Goal: Task Accomplishment & Management: Use online tool/utility

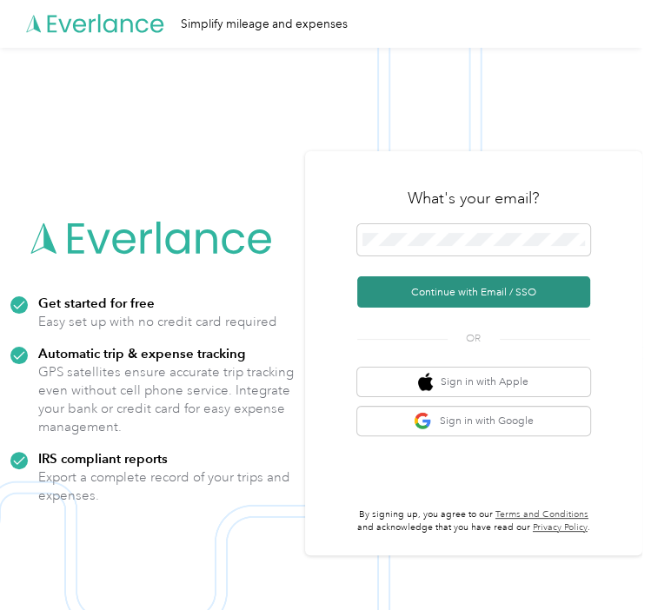
click at [451, 295] on button "Continue with Email / SSO" at bounding box center [473, 291] width 233 height 31
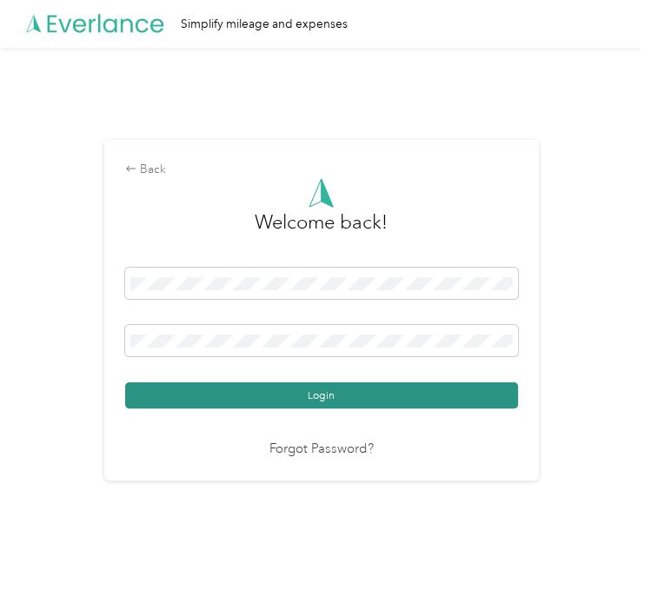
click at [268, 391] on button "Login" at bounding box center [321, 395] width 393 height 26
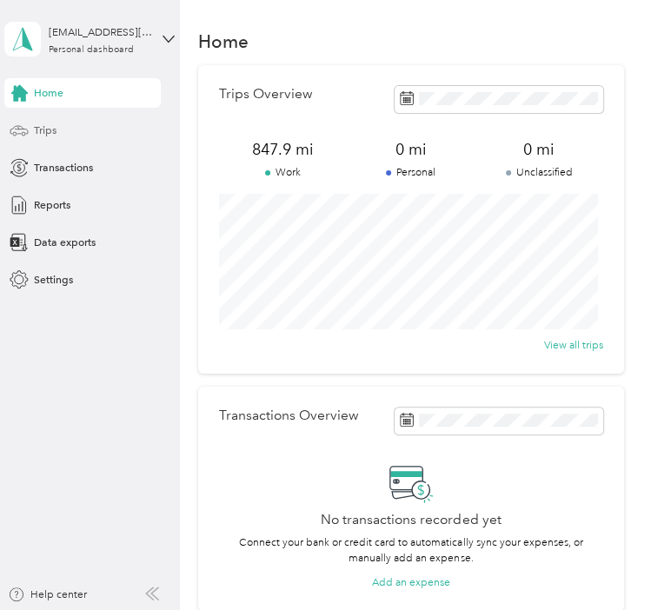
click at [56, 119] on div "Trips" at bounding box center [82, 131] width 156 height 30
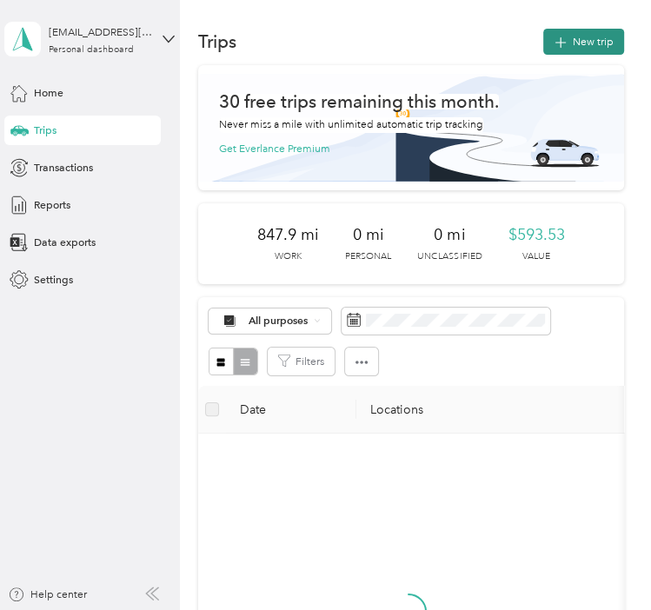
click at [561, 43] on icon "button" at bounding box center [561, 43] width 20 height 20
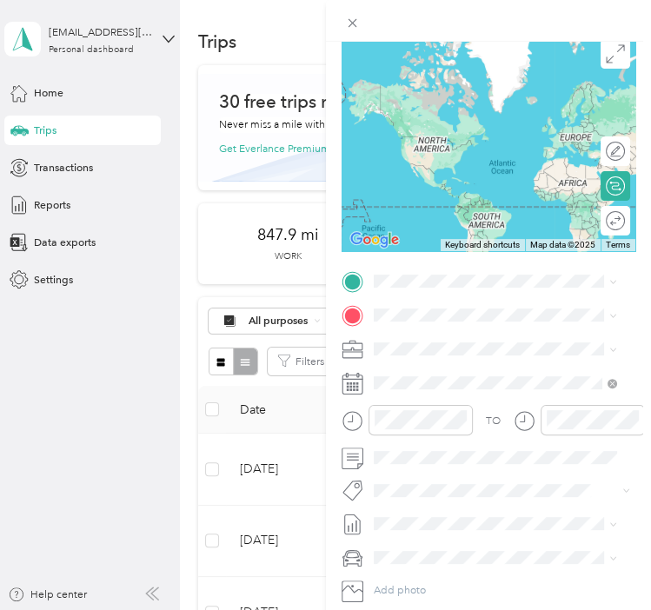
scroll to position [130, 0]
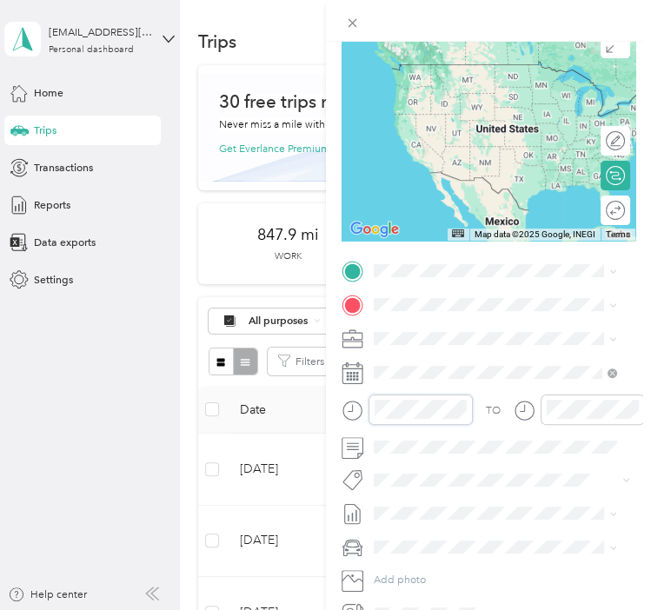
click at [348, 424] on div at bounding box center [406, 414] width 131 height 41
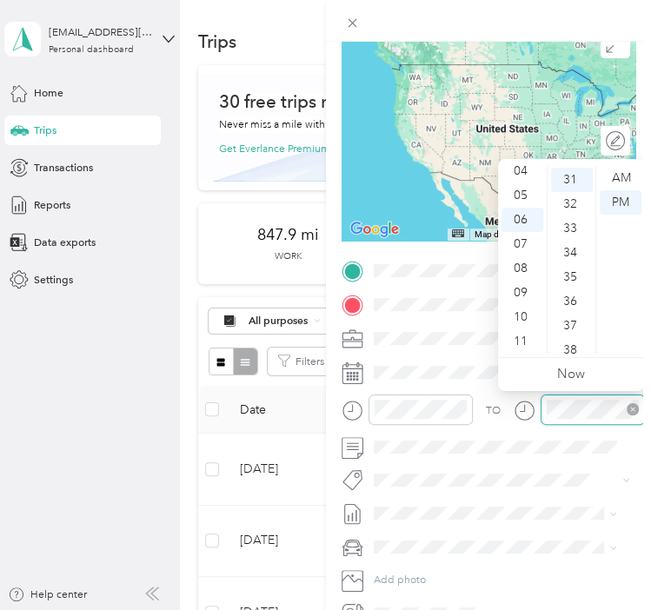
scroll to position [754, 0]
click at [494, 401] on div "TO" at bounding box center [488, 414] width 295 height 41
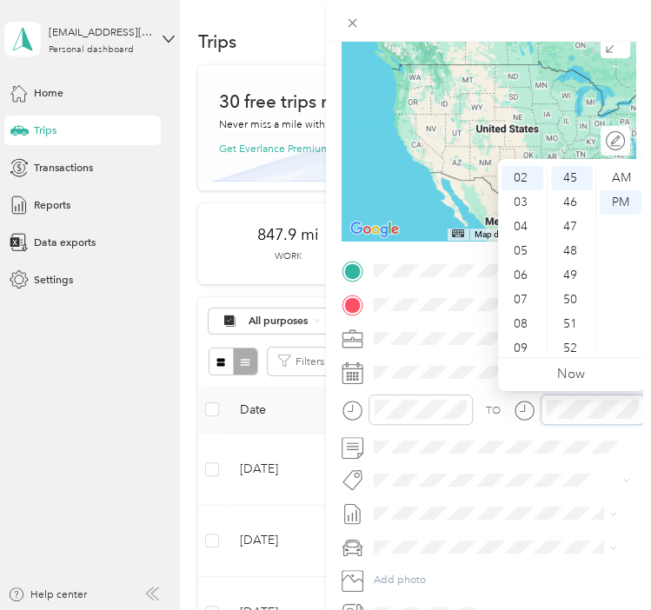
scroll to position [1095, 0]
click at [475, 425] on div "TO" at bounding box center [488, 414] width 295 height 41
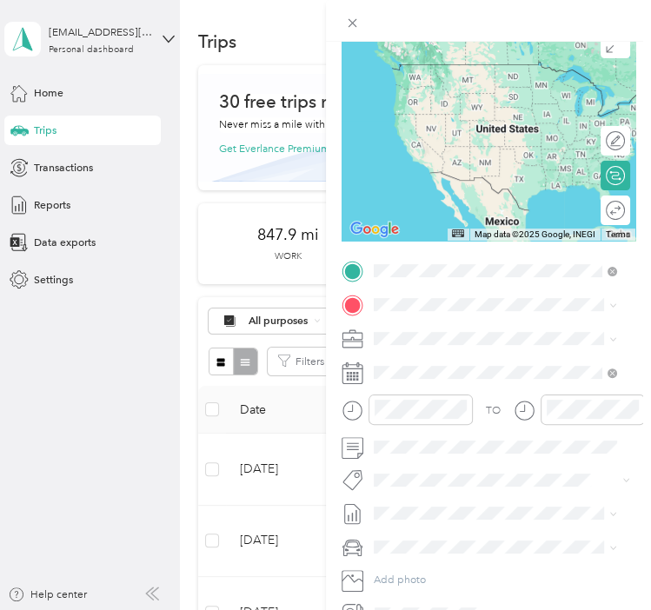
click at [462, 356] on div "Home [STREET_ADDRESS][PERSON_NAME]" at bounding box center [492, 340] width 179 height 31
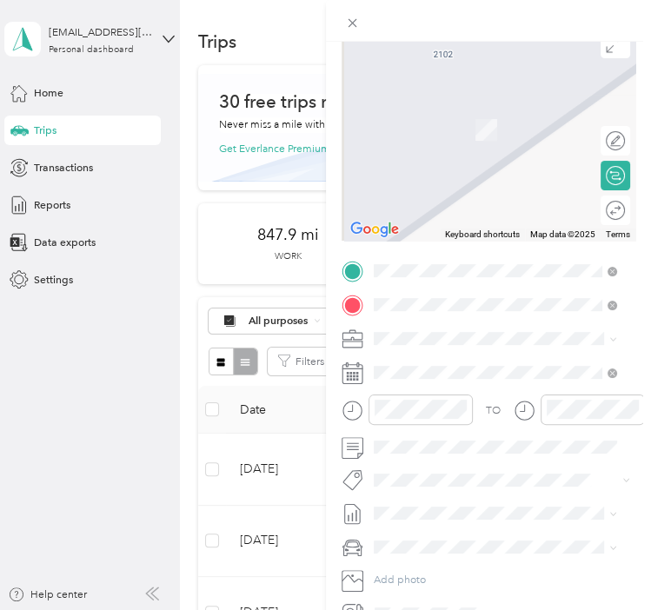
click at [434, 355] on span "[STREET_ADDRESS][PERSON_NAME][US_STATE]" at bounding box center [507, 365] width 208 height 26
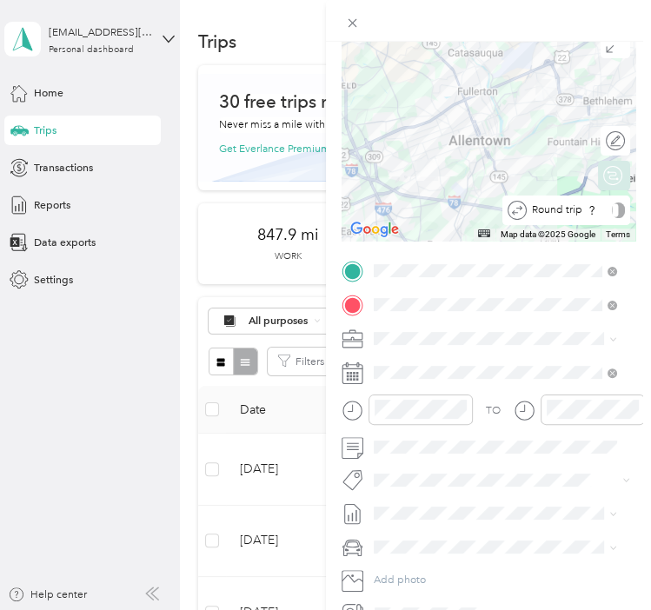
click at [612, 212] on div at bounding box center [618, 210] width 13 height 16
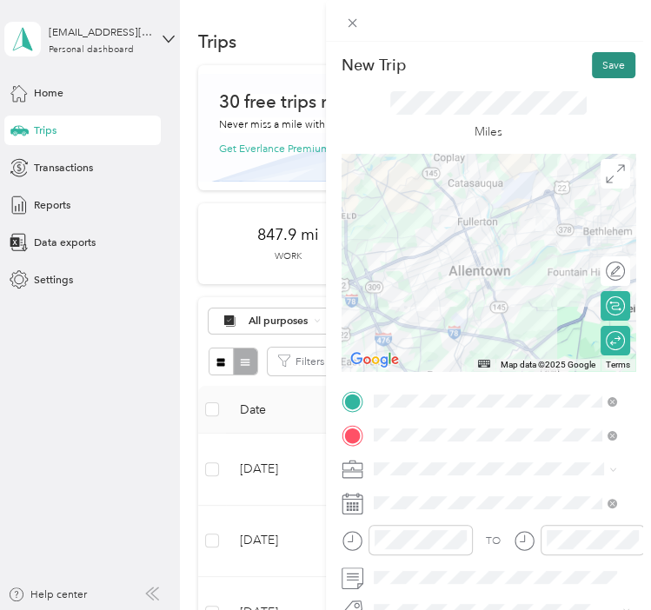
click at [601, 68] on button "Save" at bounding box center [613, 65] width 43 height 26
